Goal: Find specific page/section: Find specific page/section

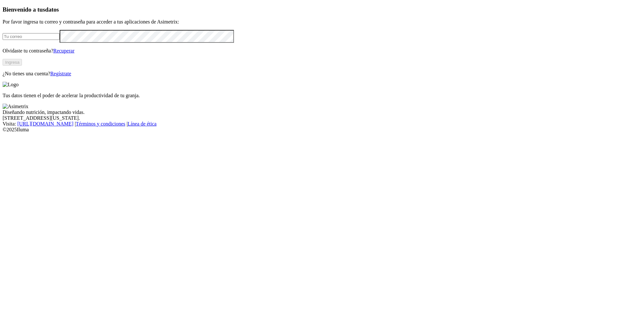
click at [60, 40] on input "email" at bounding box center [31, 36] width 57 height 7
type input "[PERSON_NAME][EMAIL_ADDRESS][PERSON_NAME][DOMAIN_NAME]"
click at [22, 66] on button "Ingresa" at bounding box center [12, 62] width 19 height 7
click at [60, 40] on input "email" at bounding box center [31, 36] width 57 height 7
type input "[PERSON_NAME][EMAIL_ADDRESS][PERSON_NAME][DOMAIN_NAME]"
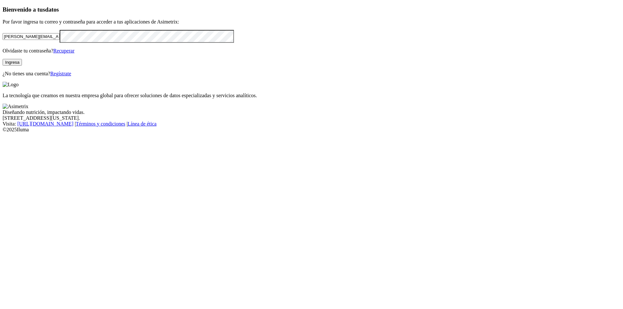
click at [22, 66] on button "Ingresa" at bounding box center [12, 62] width 19 height 7
click at [60, 40] on input "email" at bounding box center [31, 36] width 57 height 7
type input "[PERSON_NAME][EMAIL_ADDRESS][PERSON_NAME][DOMAIN_NAME]"
click at [22, 66] on button "Ingresa" at bounding box center [12, 62] width 19 height 7
click at [60, 40] on input "email" at bounding box center [31, 36] width 57 height 7
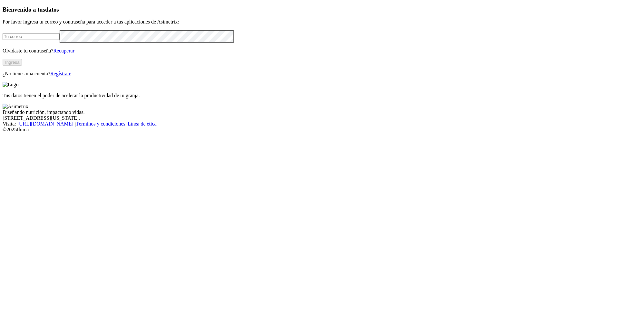
type input "[PERSON_NAME][EMAIL_ADDRESS][PERSON_NAME][DOMAIN_NAME]"
click at [22, 66] on button "Ingresa" at bounding box center [12, 62] width 19 height 7
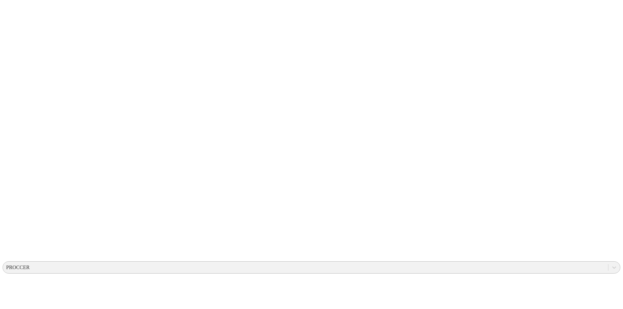
click at [30, 265] on div "PROCCER" at bounding box center [18, 268] width 24 height 6
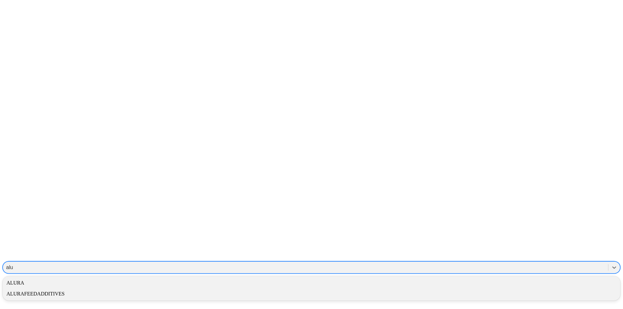
type input "alur"
click at [502, 289] on div "ALURAFEEDADDITIVES" at bounding box center [312, 294] width 618 height 11
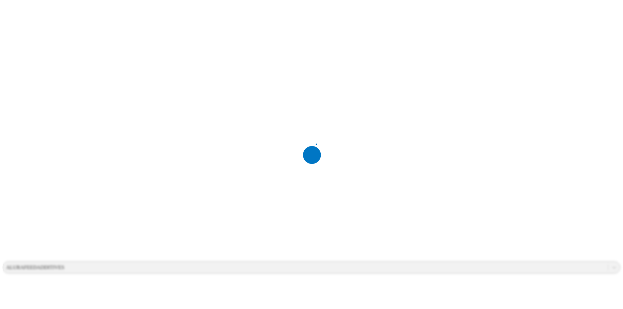
click at [493, 13] on div at bounding box center [314, 154] width 623 height 309
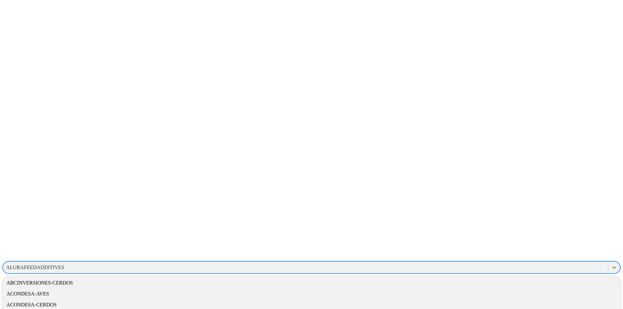
click at [64, 265] on div "ALURAFEEDADDITIVES" at bounding box center [35, 268] width 58 height 6
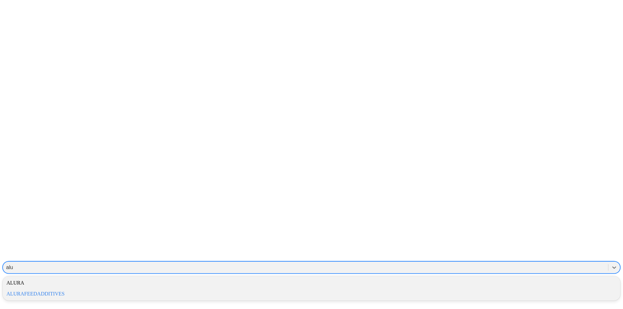
type input "alur"
click at [494, 278] on div "ALURA" at bounding box center [312, 283] width 618 height 11
